Goal: Understand process/instructions: Learn how to perform a task or action

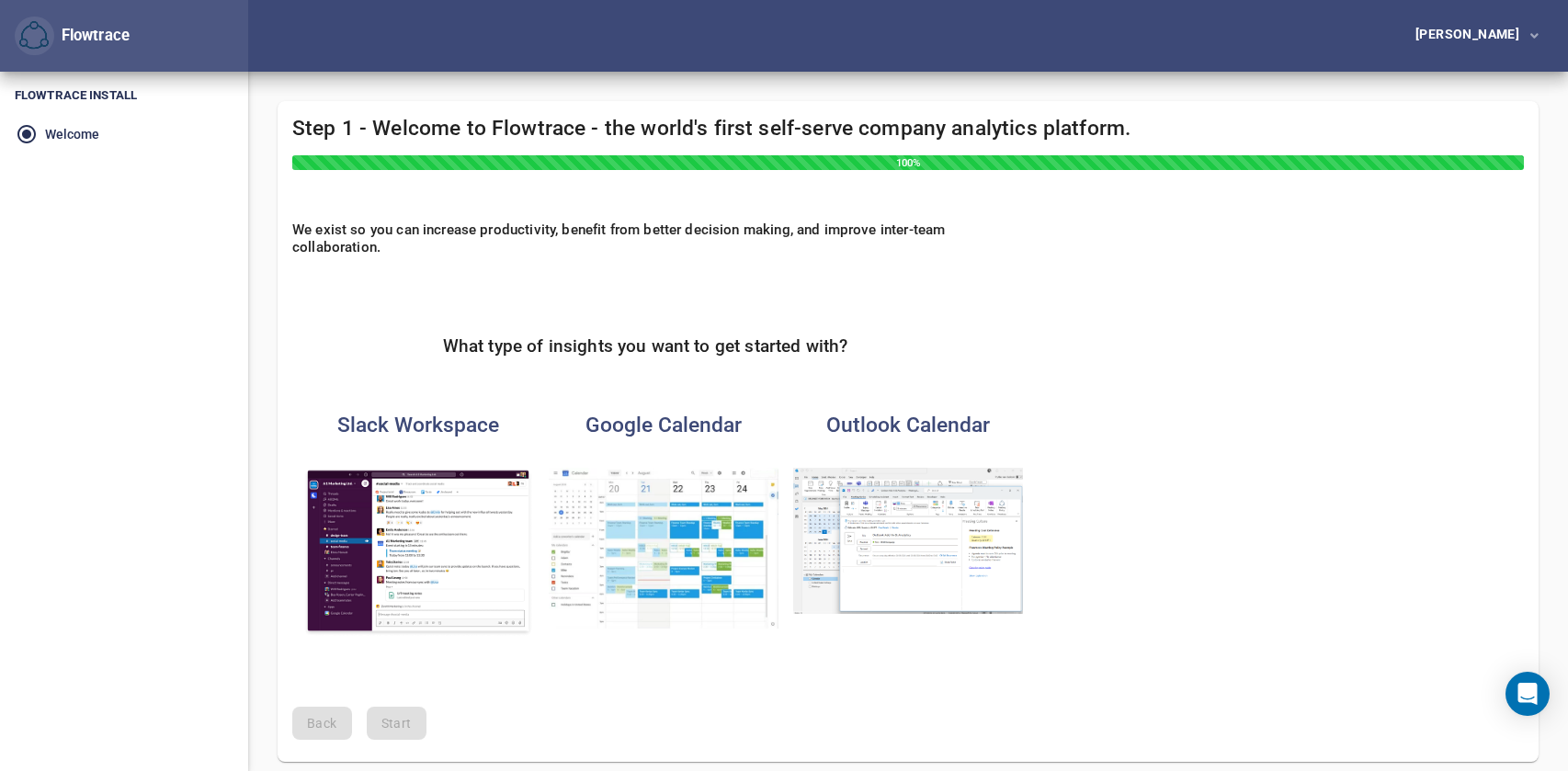
scroll to position [73, 0]
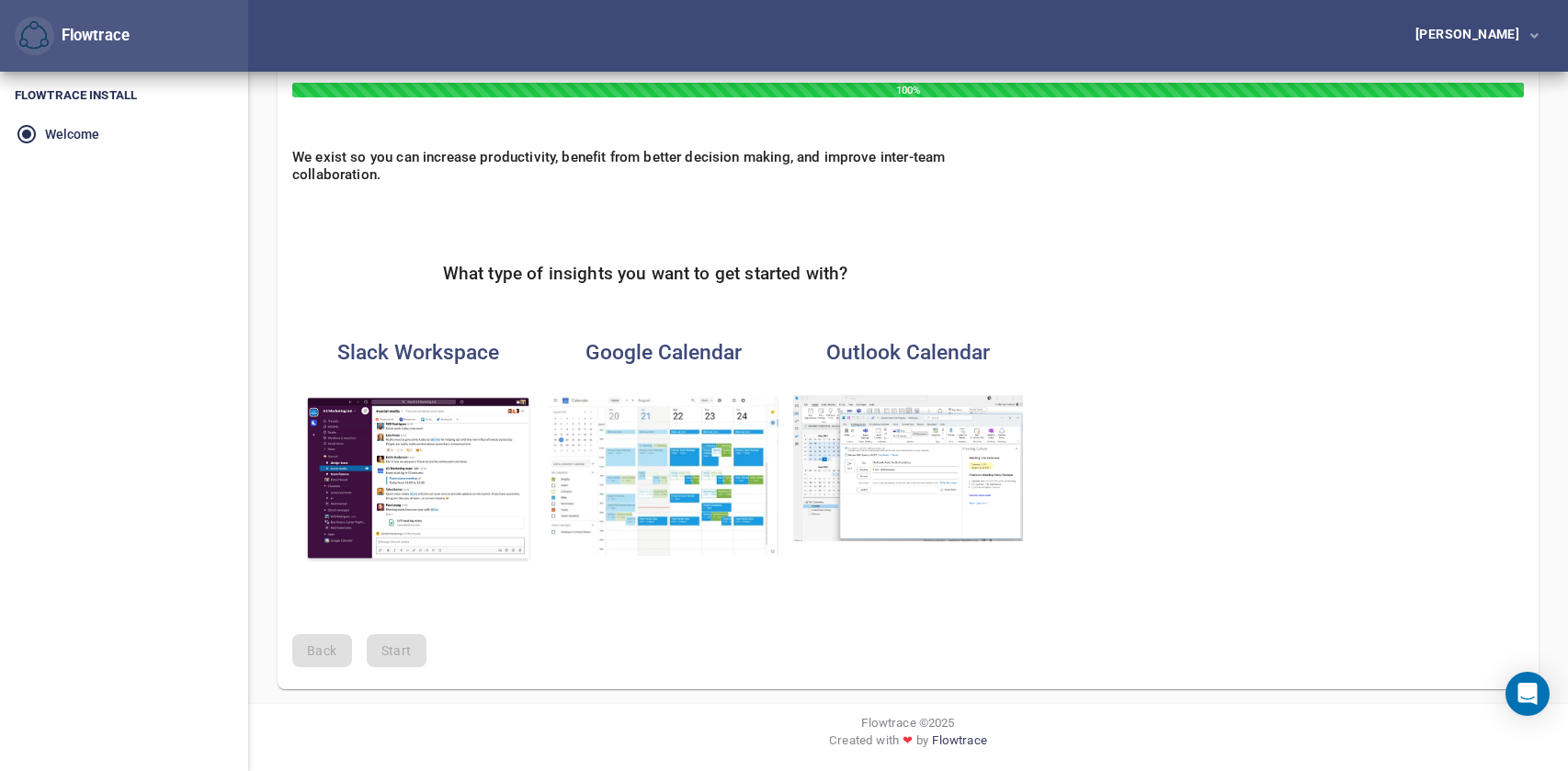
click at [592, 488] on img "button" at bounding box center [663, 475] width 230 height 161
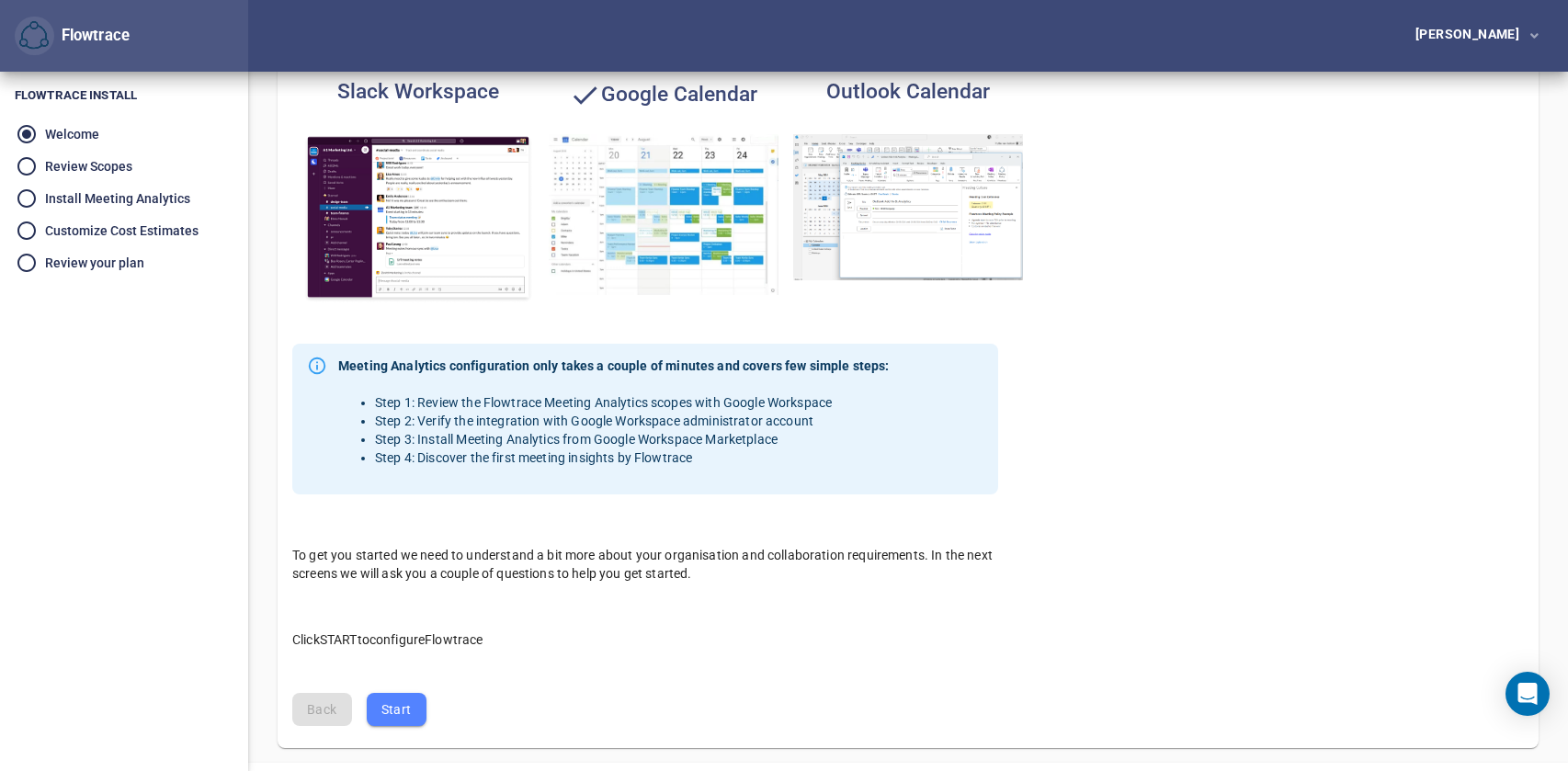
scroll to position [392, 0]
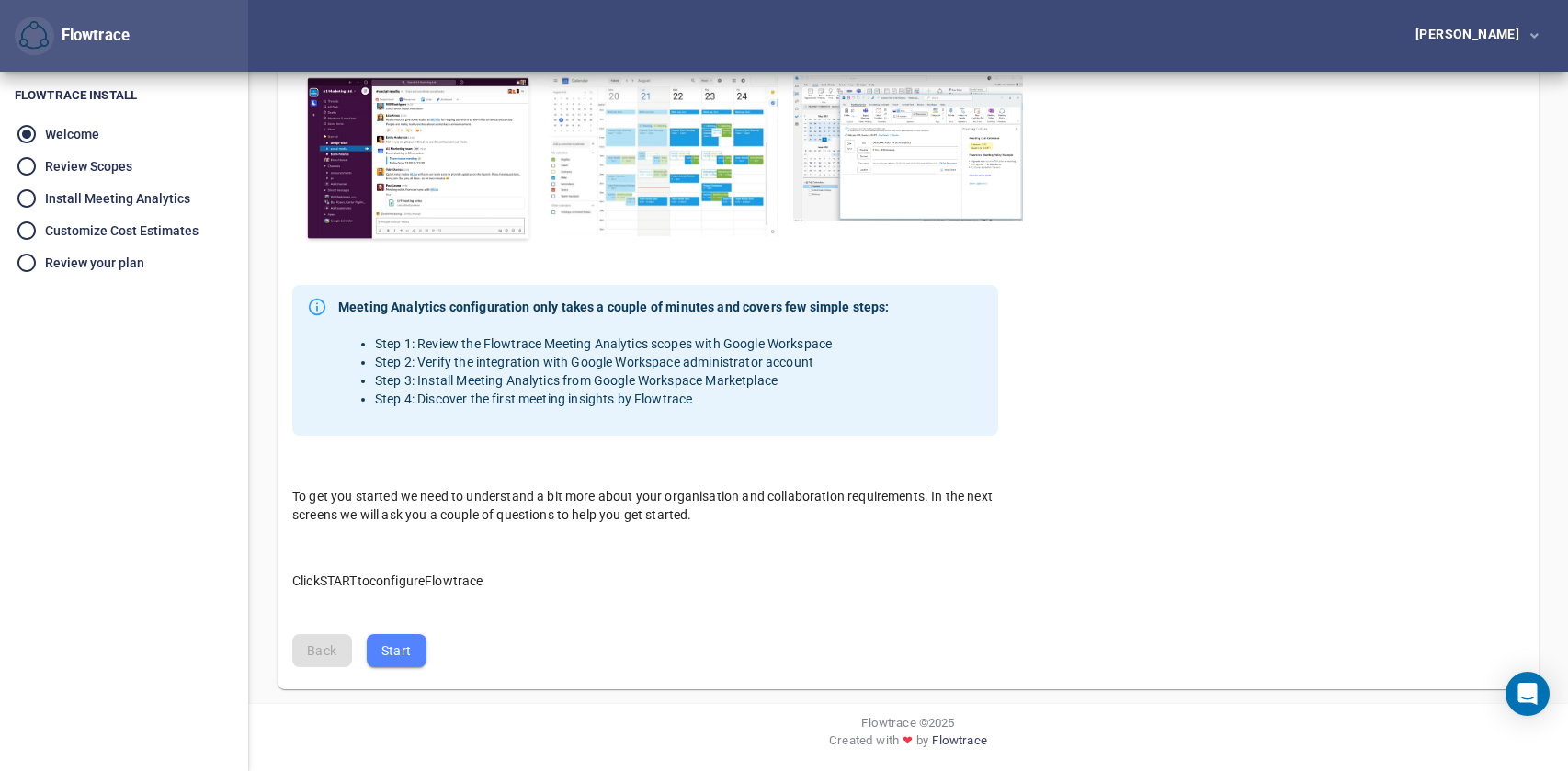
click at [376, 664] on button "Start" at bounding box center [397, 651] width 60 height 34
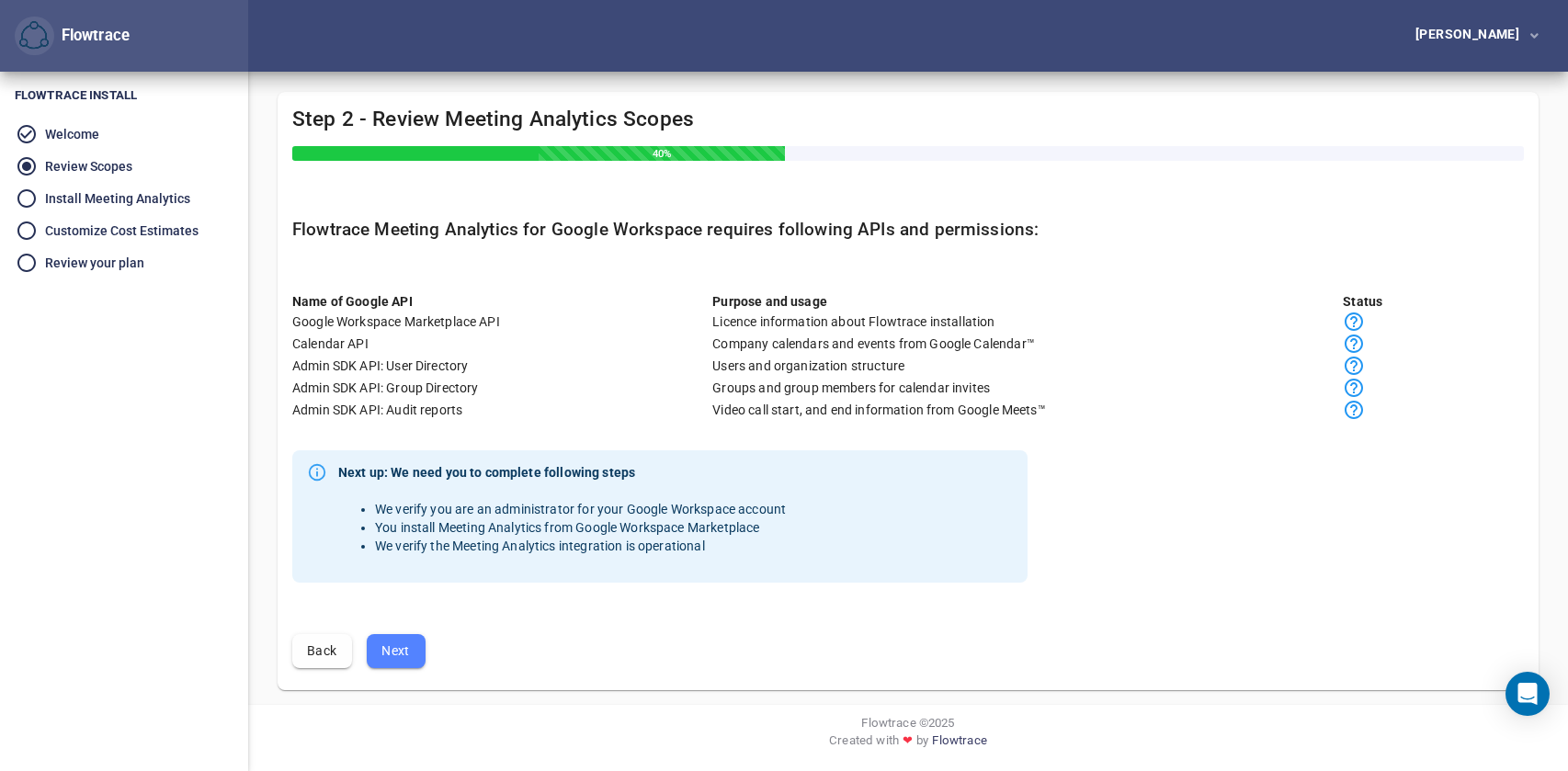
scroll to position [0, 0]
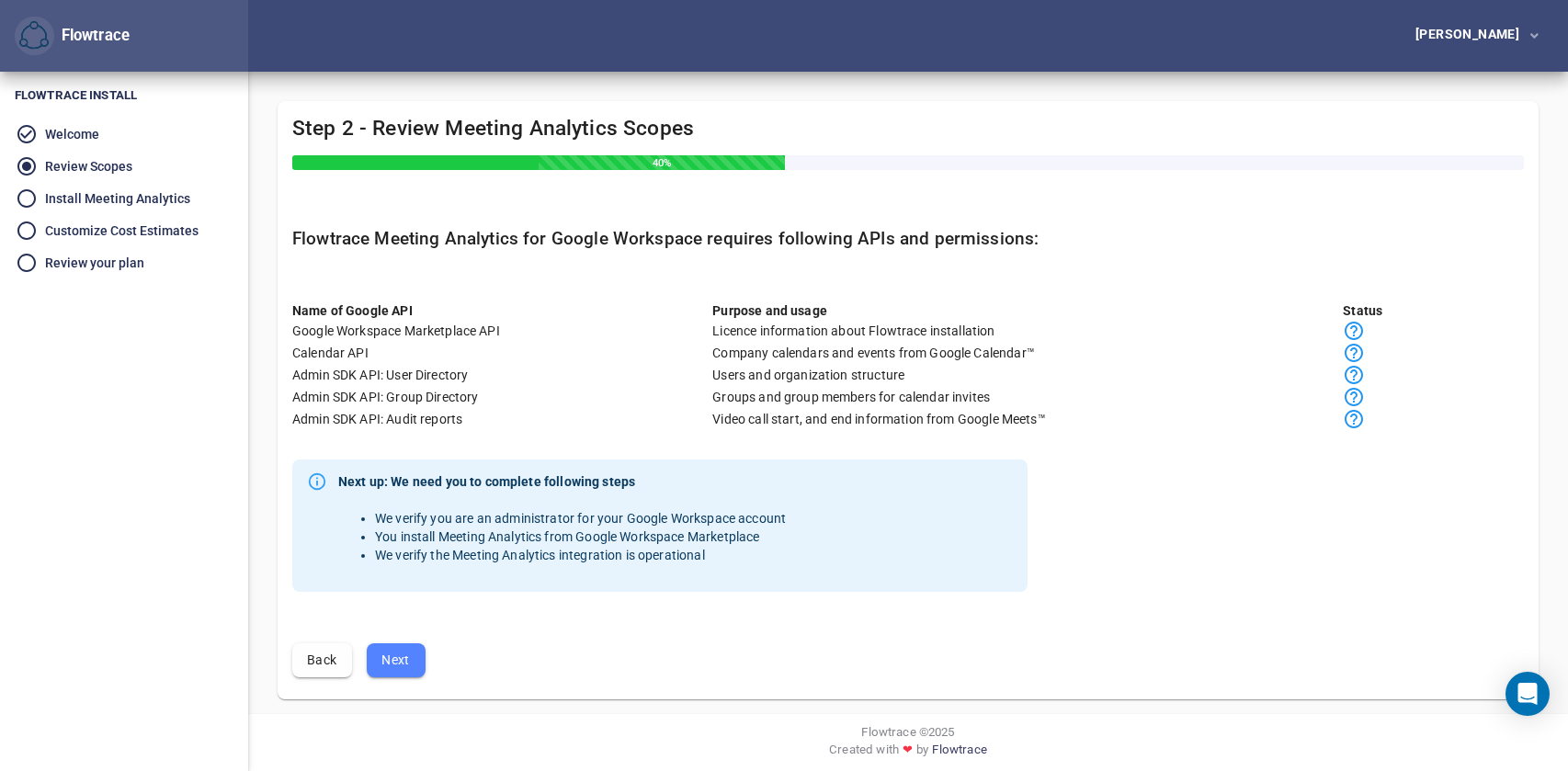
click at [387, 671] on button "Next" at bounding box center [396, 659] width 59 height 34
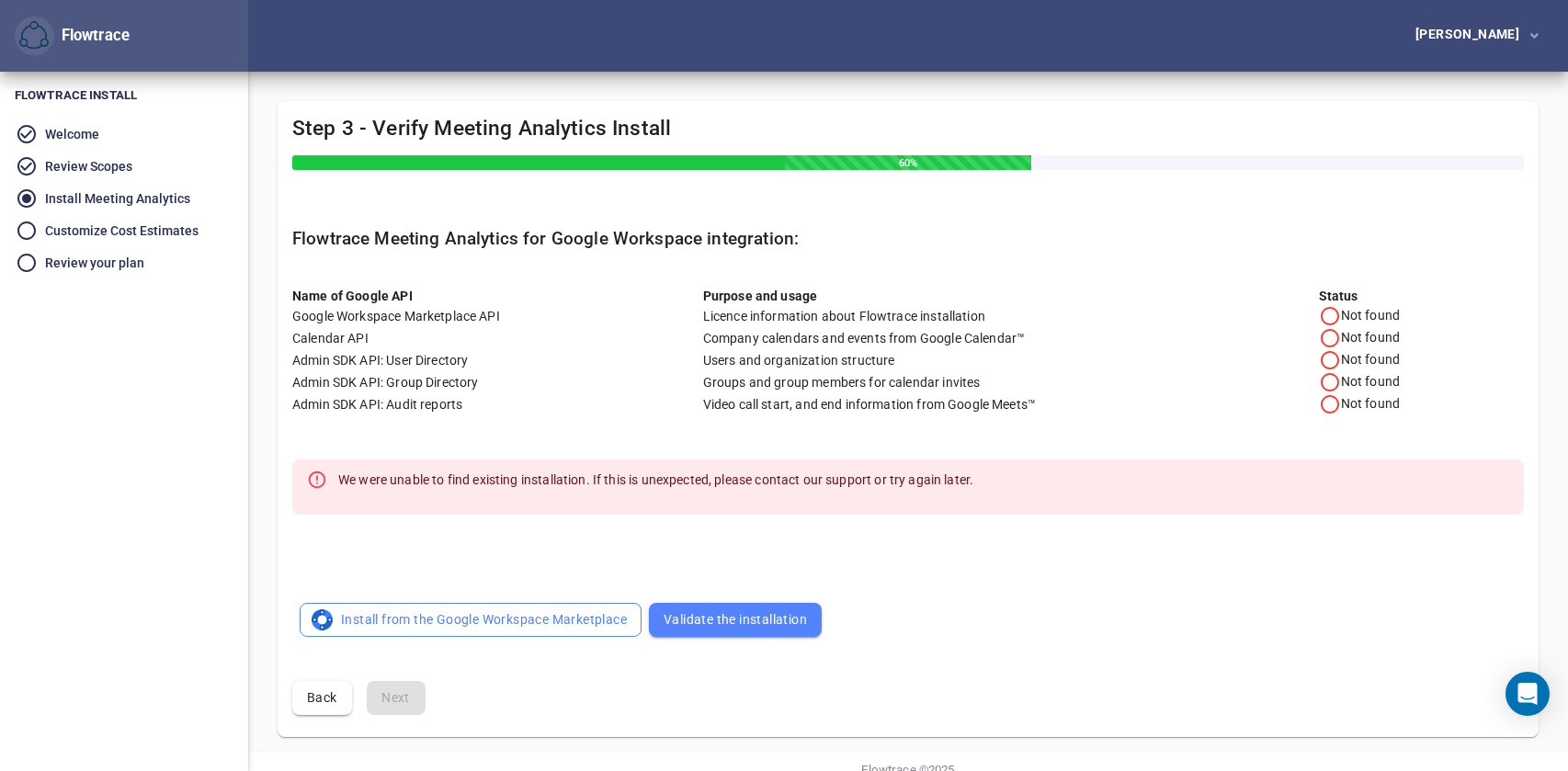
click at [357, 626] on span "Install from the Google Workspace Marketplace" at bounding box center [470, 619] width 312 height 23
